Goal: Navigation & Orientation: Find specific page/section

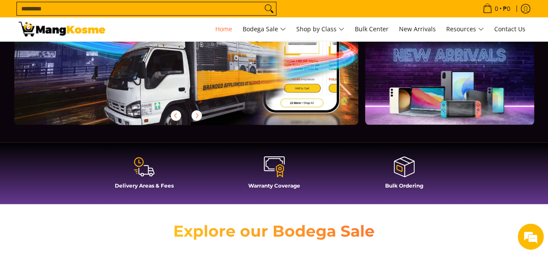
scroll to position [217, 0]
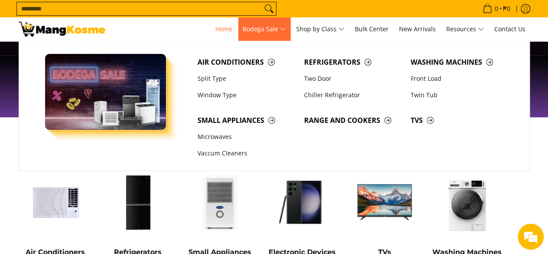
click at [252, 32] on span "Bodega Sale" at bounding box center [264, 29] width 43 height 11
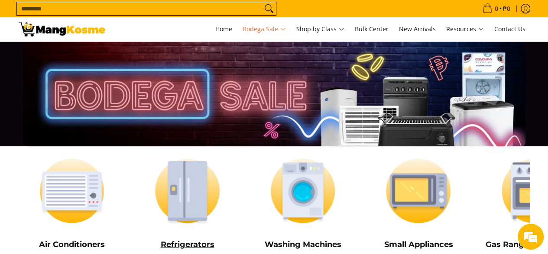
click at [238, 184] on img at bounding box center [187, 190] width 107 height 80
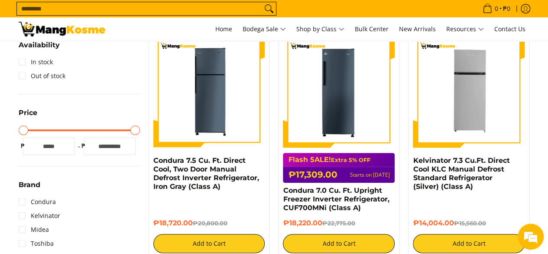
scroll to position [173, 0]
